Goal: Check status

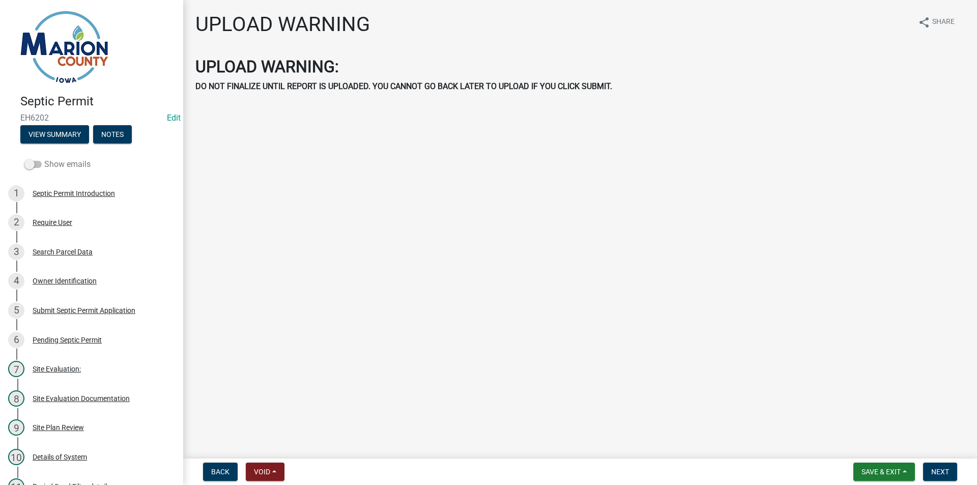
click at [58, 169] on label "Show emails" at bounding box center [57, 164] width 66 height 12
click at [44, 158] on input "Show emails" at bounding box center [44, 158] width 0 height 0
click at [59, 161] on label "Show emails" at bounding box center [57, 164] width 66 height 12
click at [44, 158] on input "Show emails" at bounding box center [44, 158] width 0 height 0
click at [59, 161] on label "Show emails" at bounding box center [57, 164] width 66 height 12
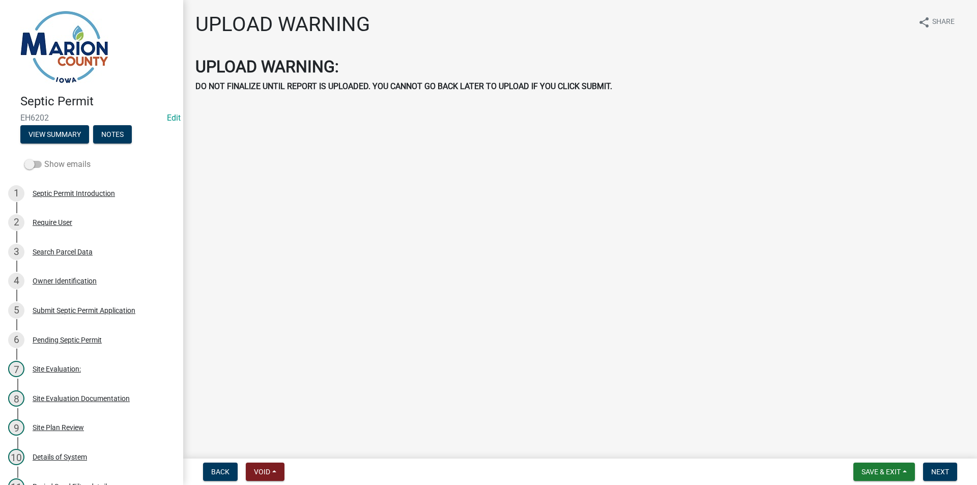
click at [44, 158] on input "Show emails" at bounding box center [44, 158] width 0 height 0
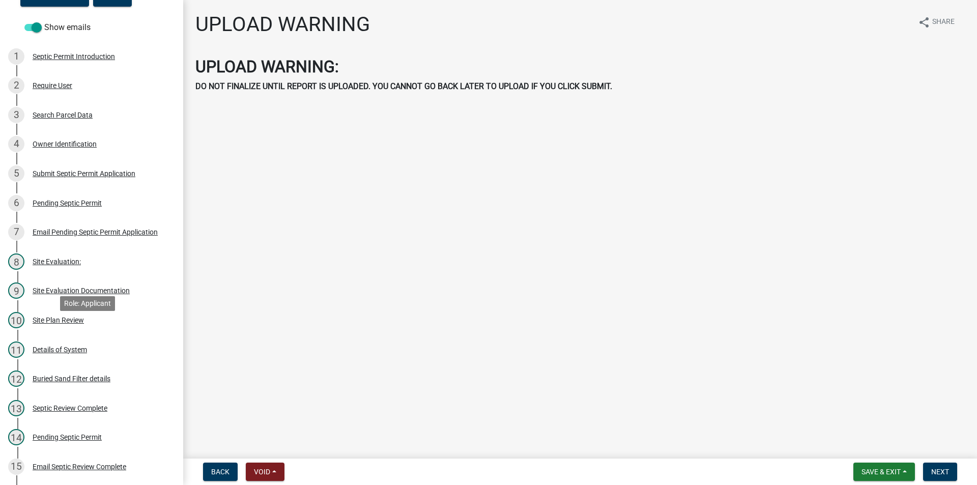
scroll to position [458, 0]
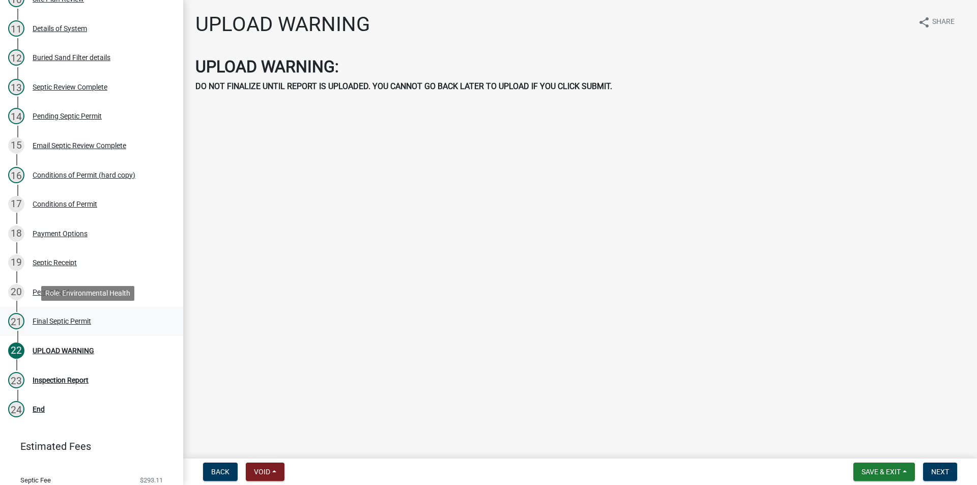
click at [75, 318] on div "Final Septic Permit" at bounding box center [62, 321] width 59 height 7
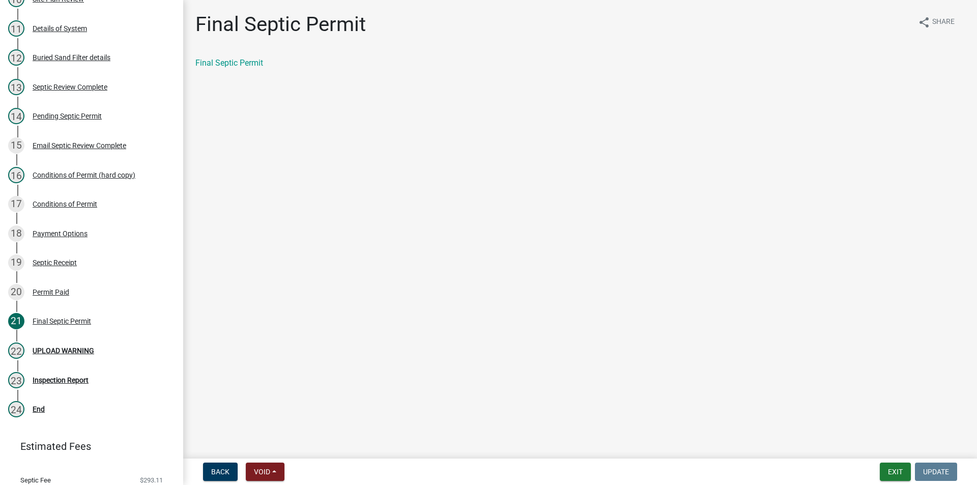
click at [218, 56] on div "Final Septic Permit share Share Final Septic Permit" at bounding box center [580, 49] width 785 height 74
click at [205, 68] on div "Final Septic Permit" at bounding box center [579, 63] width 769 height 12
click at [208, 62] on link "Final Septic Permit" at bounding box center [229, 63] width 68 height 10
